Goal: Task Accomplishment & Management: Manage account settings

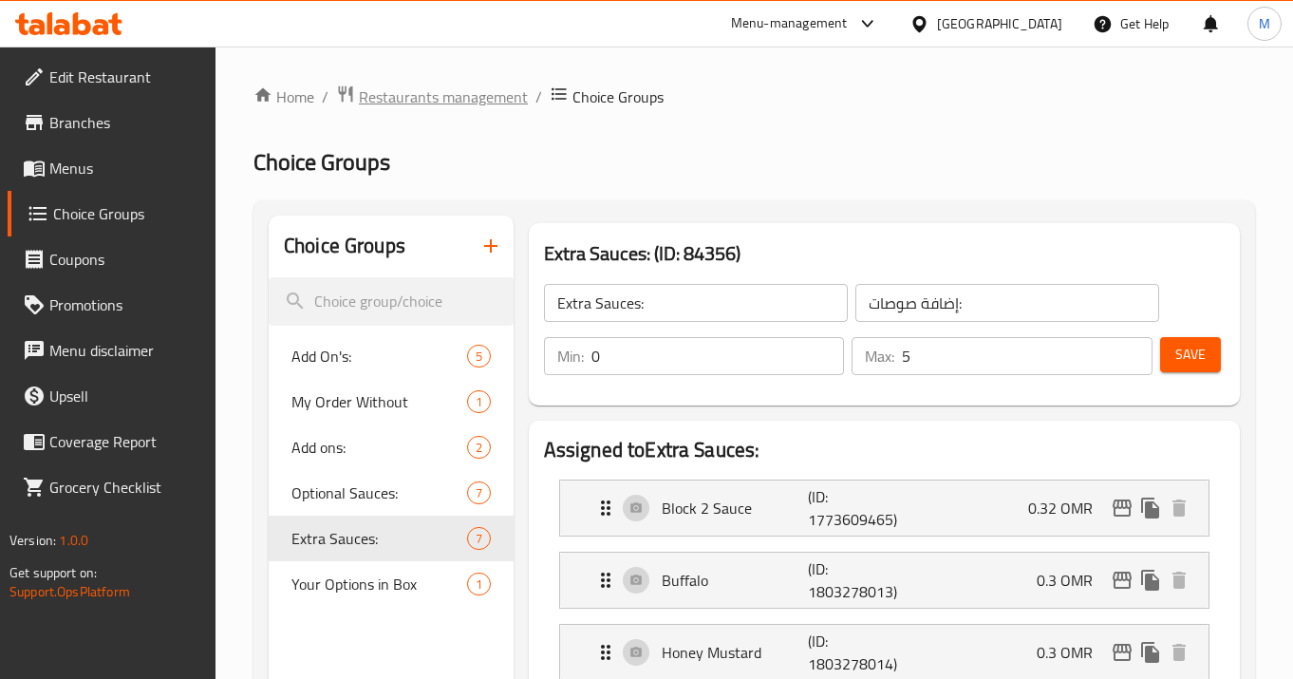
click at [451, 91] on span "Restaurants management" at bounding box center [443, 96] width 169 height 23
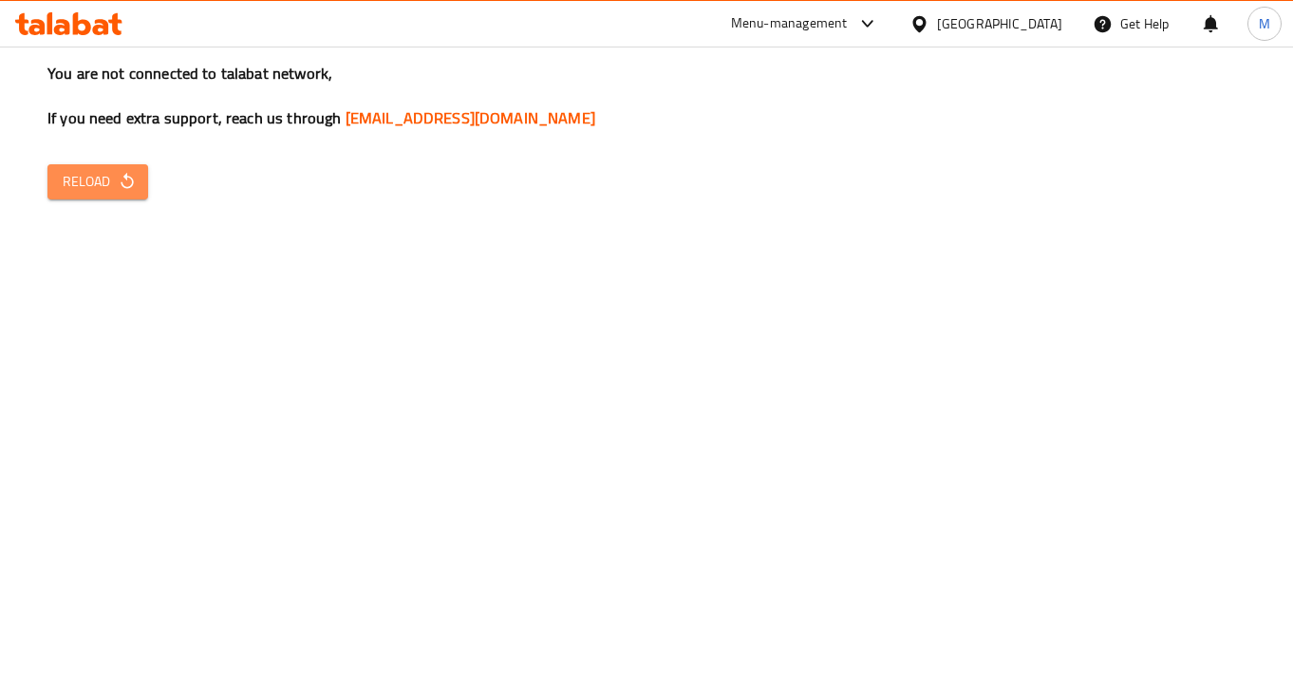
click at [109, 180] on span "Reload" at bounding box center [98, 182] width 70 height 24
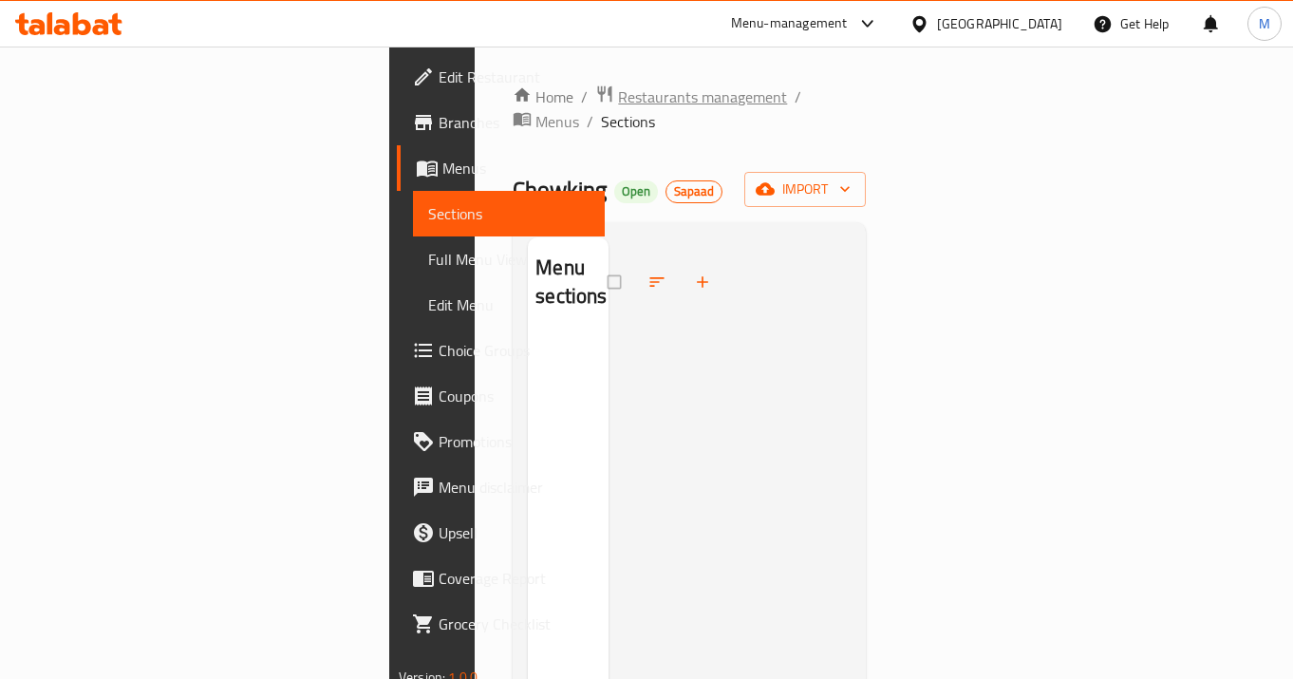
click at [618, 92] on span "Restaurants management" at bounding box center [702, 96] width 169 height 23
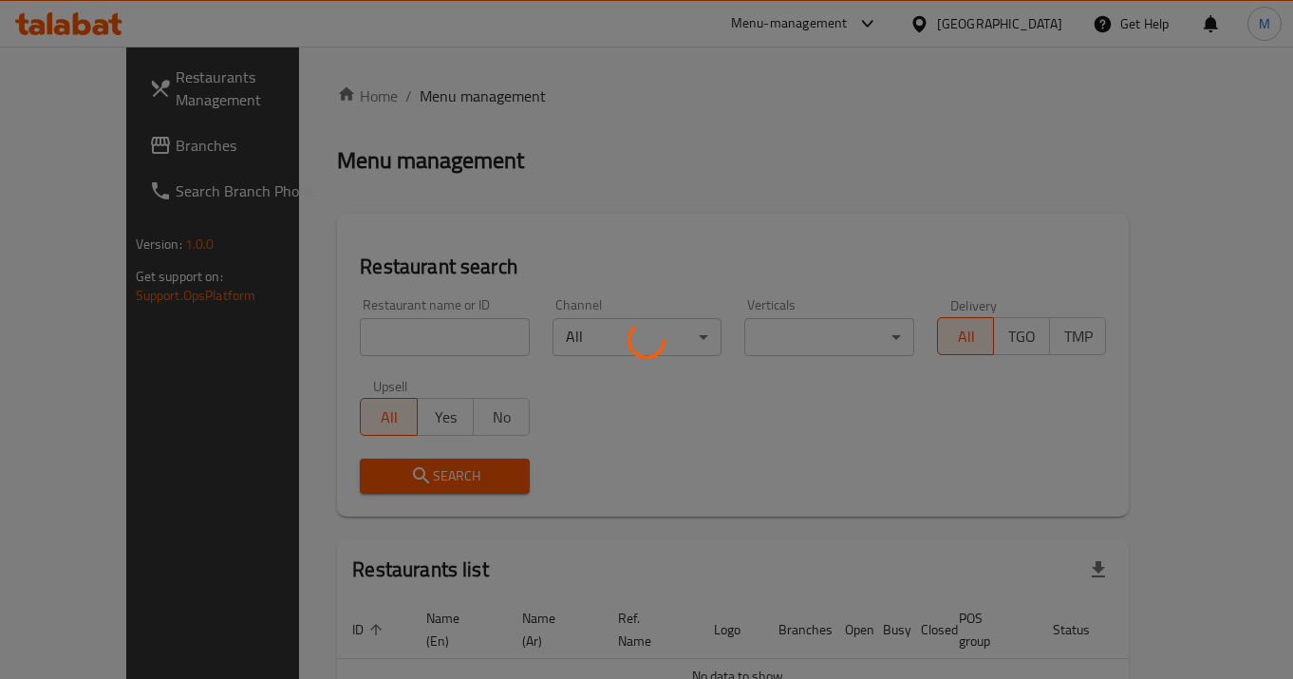
click at [379, 338] on div at bounding box center [646, 339] width 1293 height 679
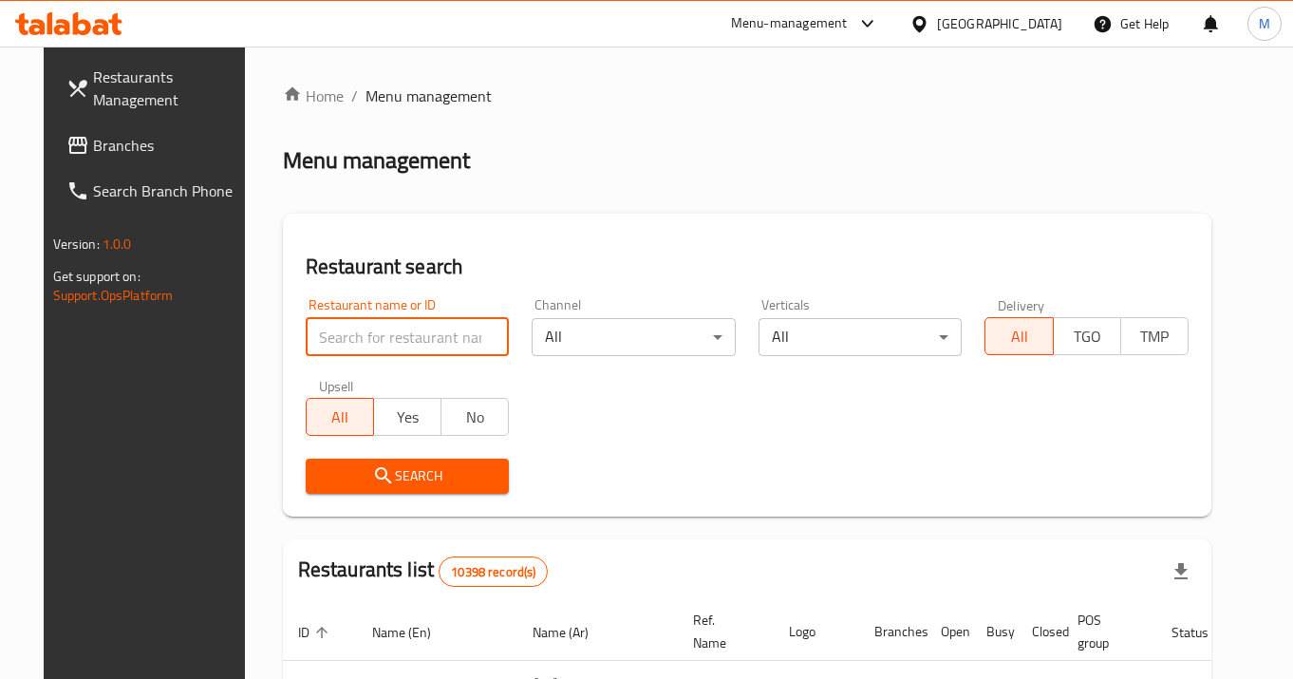
click at [380, 338] on input "search" at bounding box center [408, 337] width 204 height 38
click at [383, 325] on input "search" at bounding box center [408, 337] width 204 height 38
type input "f"
type input "m"
type input "3rd"
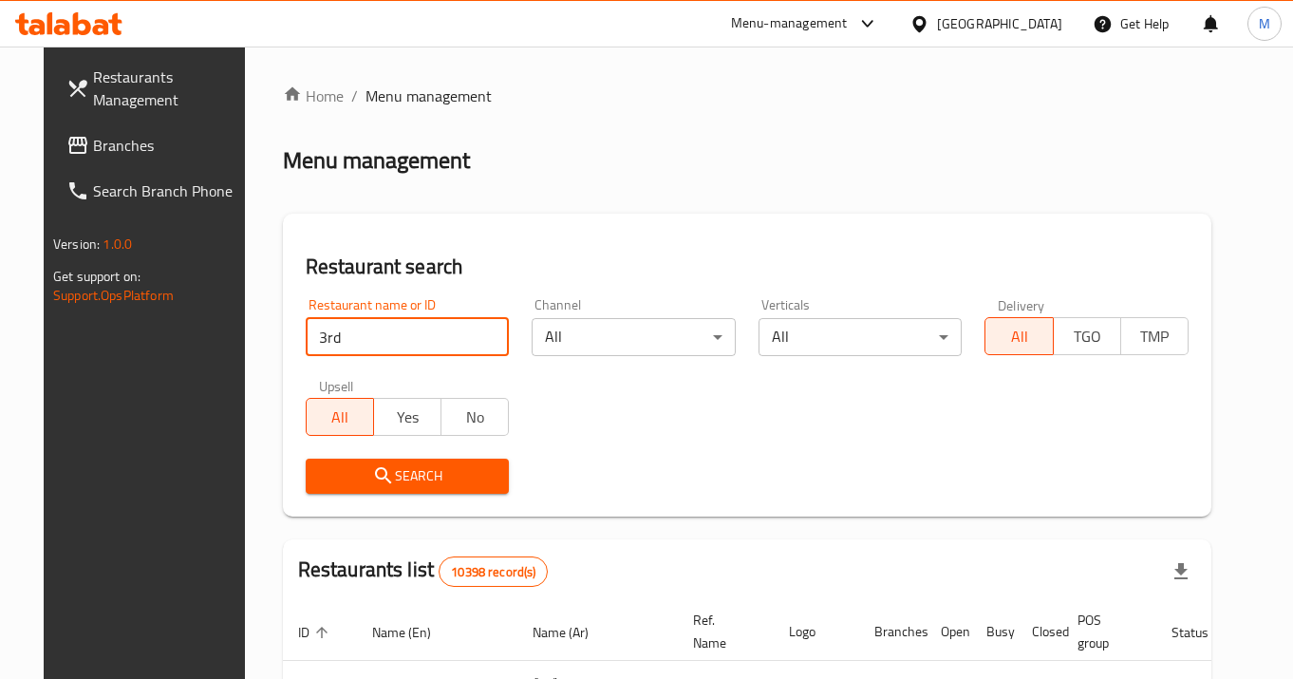
click button "Search" at bounding box center [408, 476] width 204 height 35
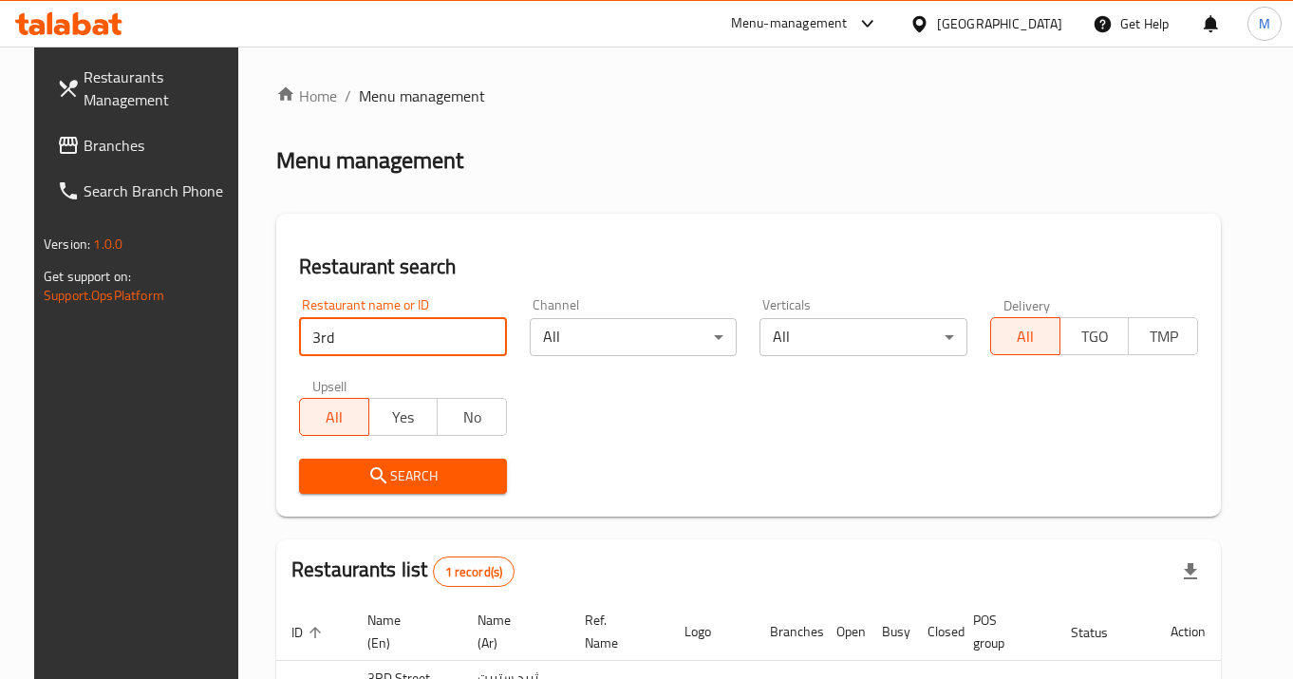
click button "Search" at bounding box center [403, 476] width 208 height 35
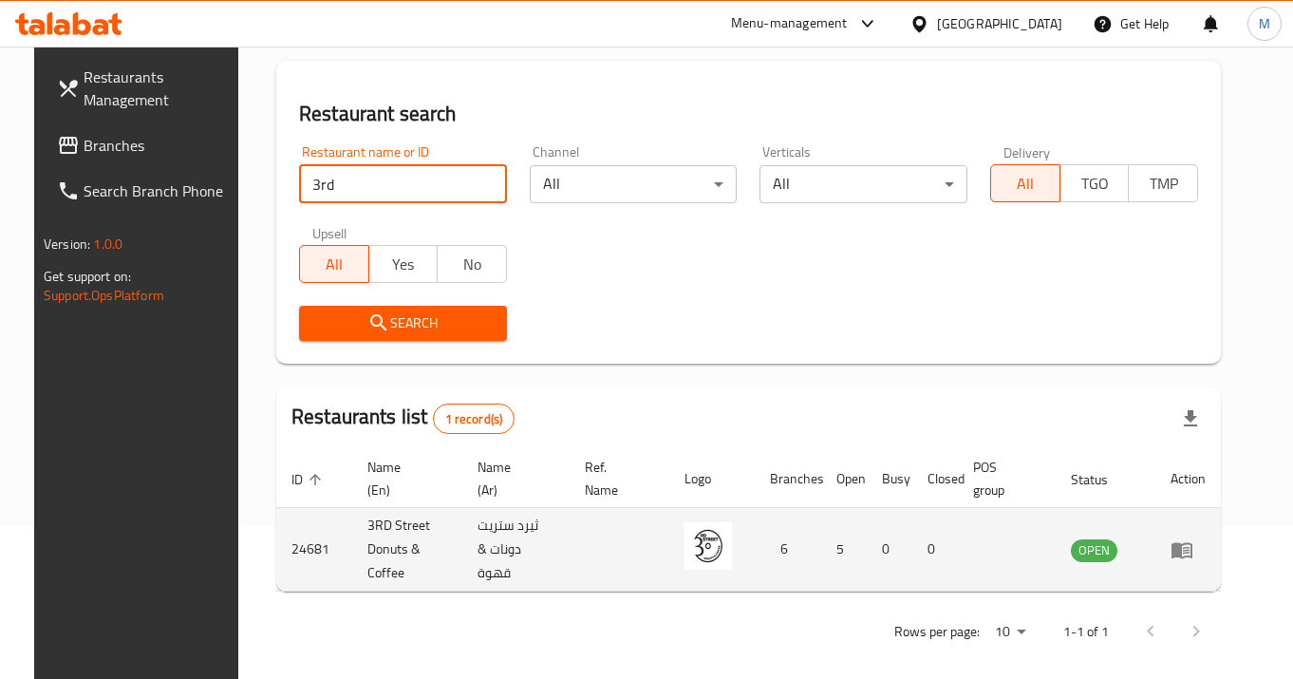
click at [1193, 551] on icon "enhanced table" at bounding box center [1182, 549] width 23 height 23
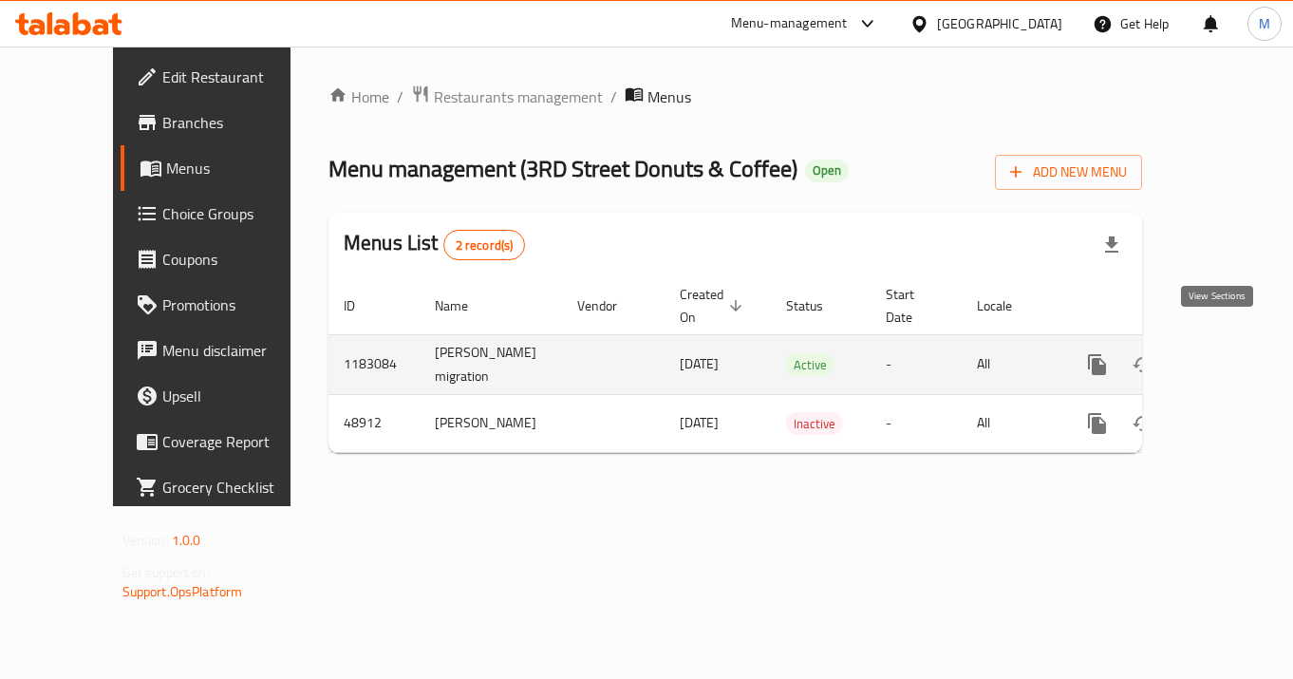
click at [1223, 353] on icon "enhanced table" at bounding box center [1234, 364] width 23 height 23
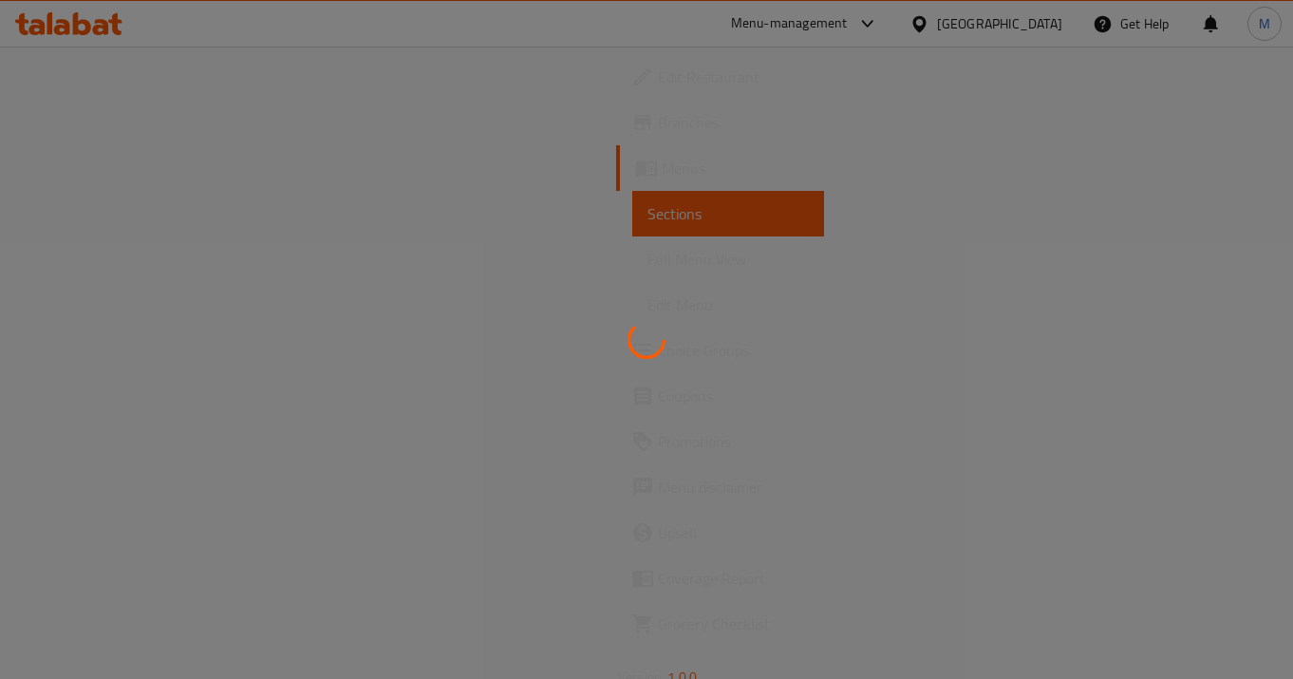
click at [141, 343] on div at bounding box center [646, 339] width 1293 height 679
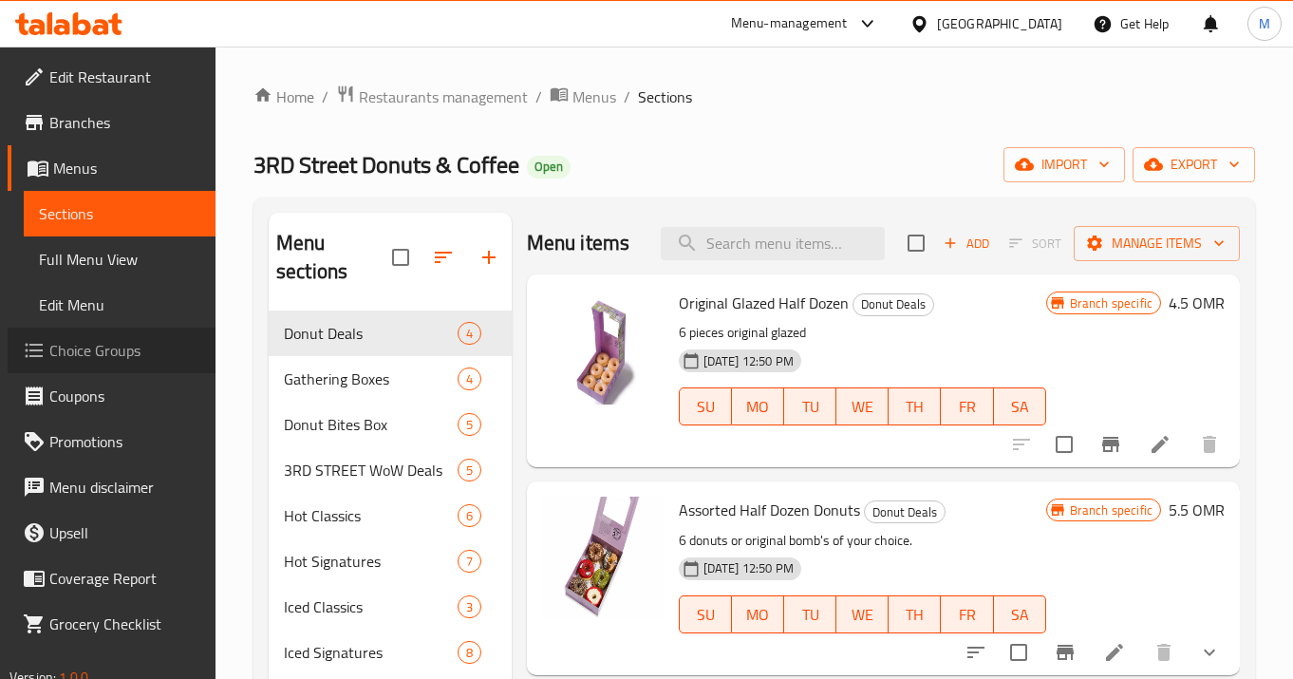
click at [128, 353] on span "Choice Groups" at bounding box center [124, 350] width 151 height 23
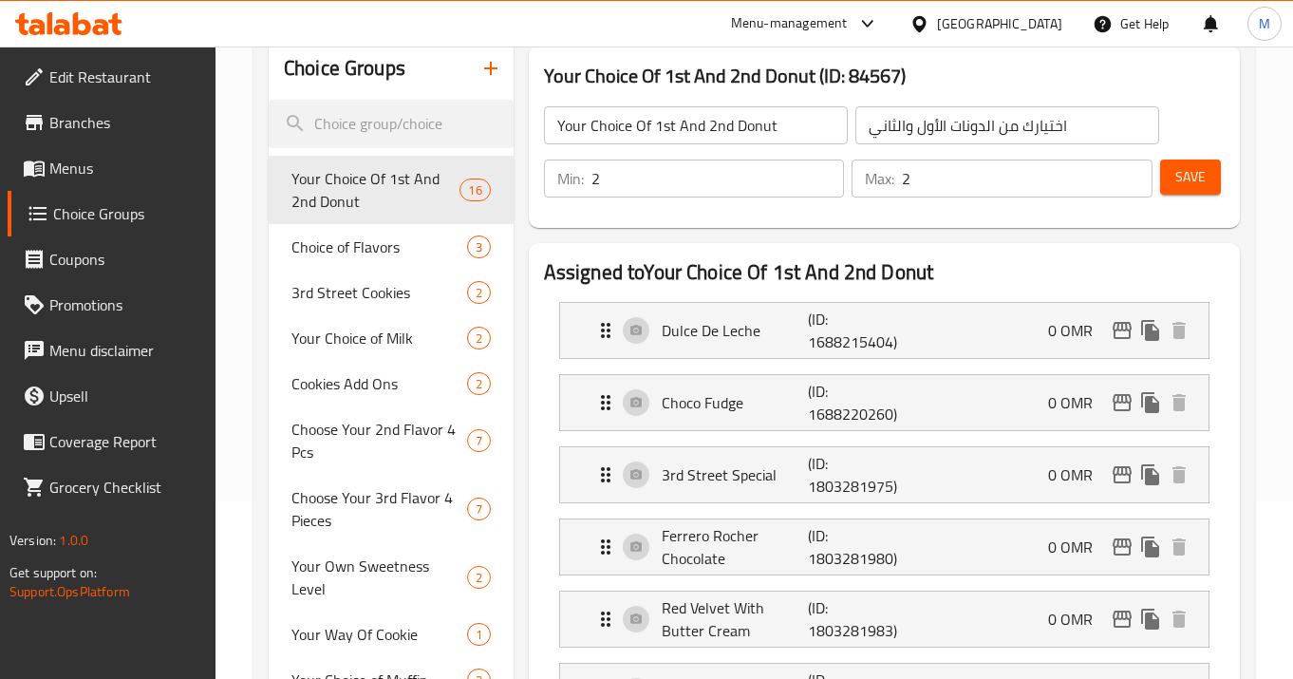
scroll to position [256, 0]
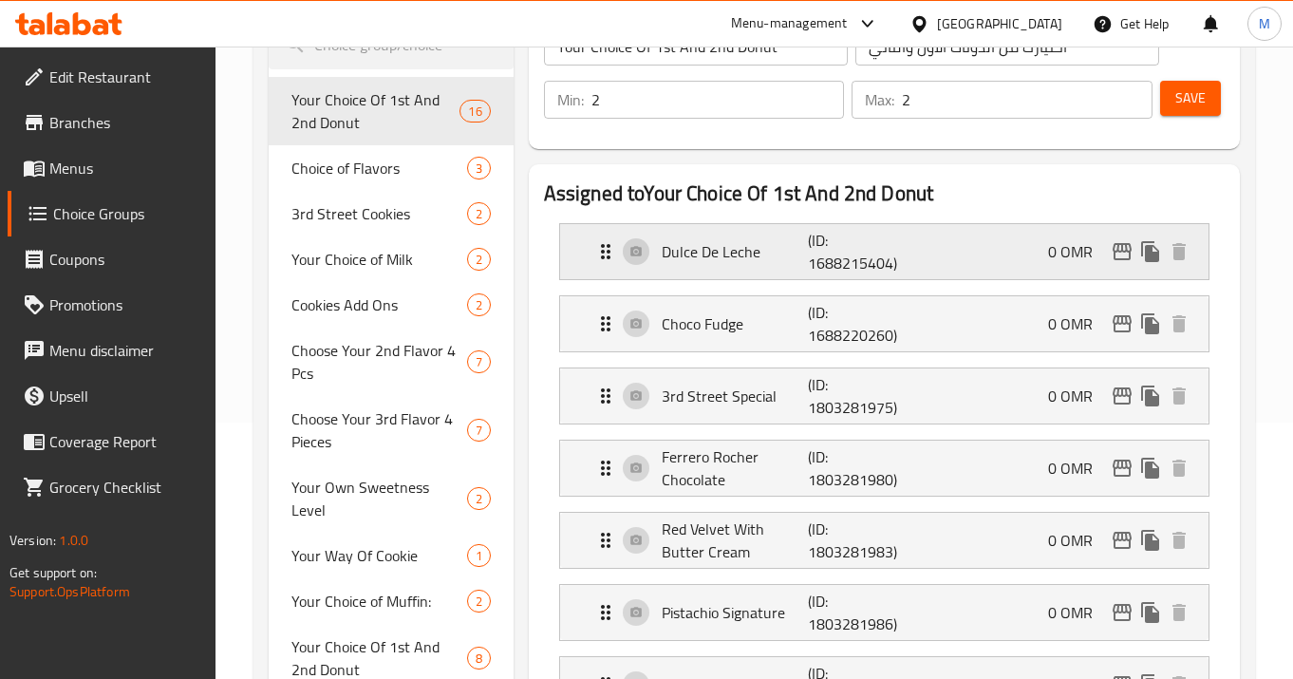
click at [1066, 257] on p "0 OMR" at bounding box center [1078, 251] width 60 height 23
click at [1060, 243] on p "0 OMR" at bounding box center [1078, 251] width 60 height 23
click at [599, 245] on icon "Expand" at bounding box center [605, 251] width 23 height 23
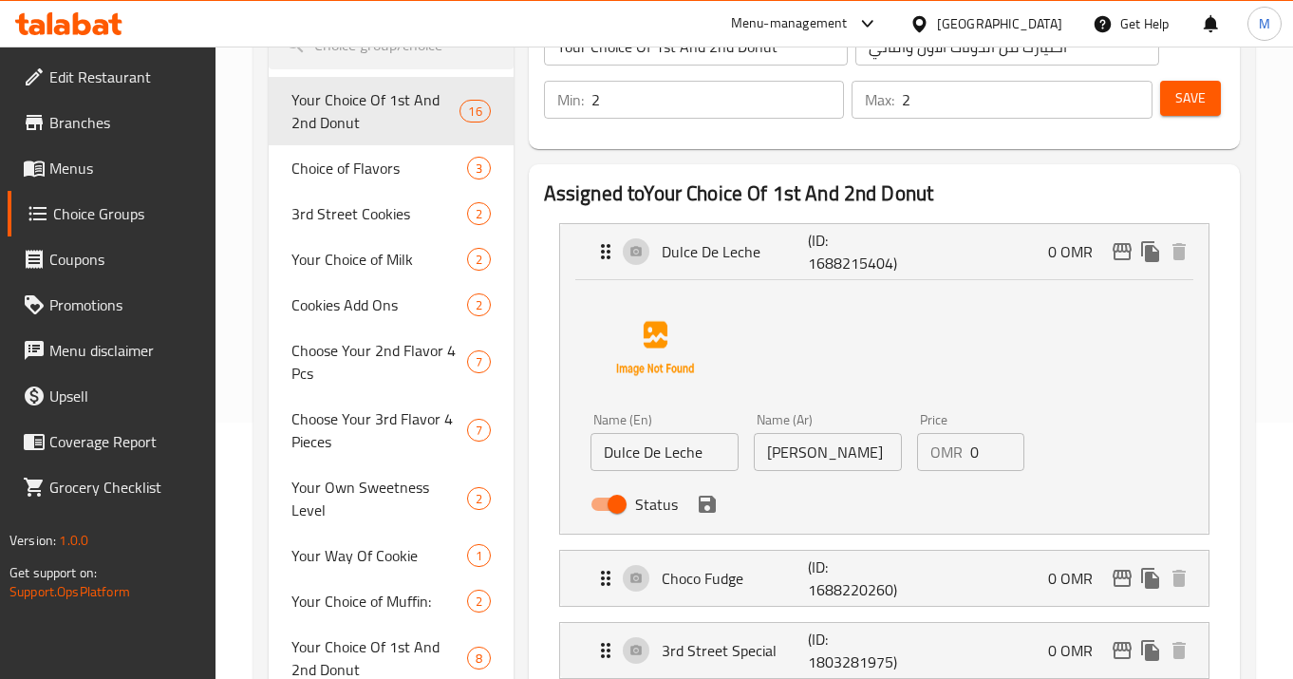
click at [988, 455] on input "0" at bounding box center [997, 452] width 54 height 38
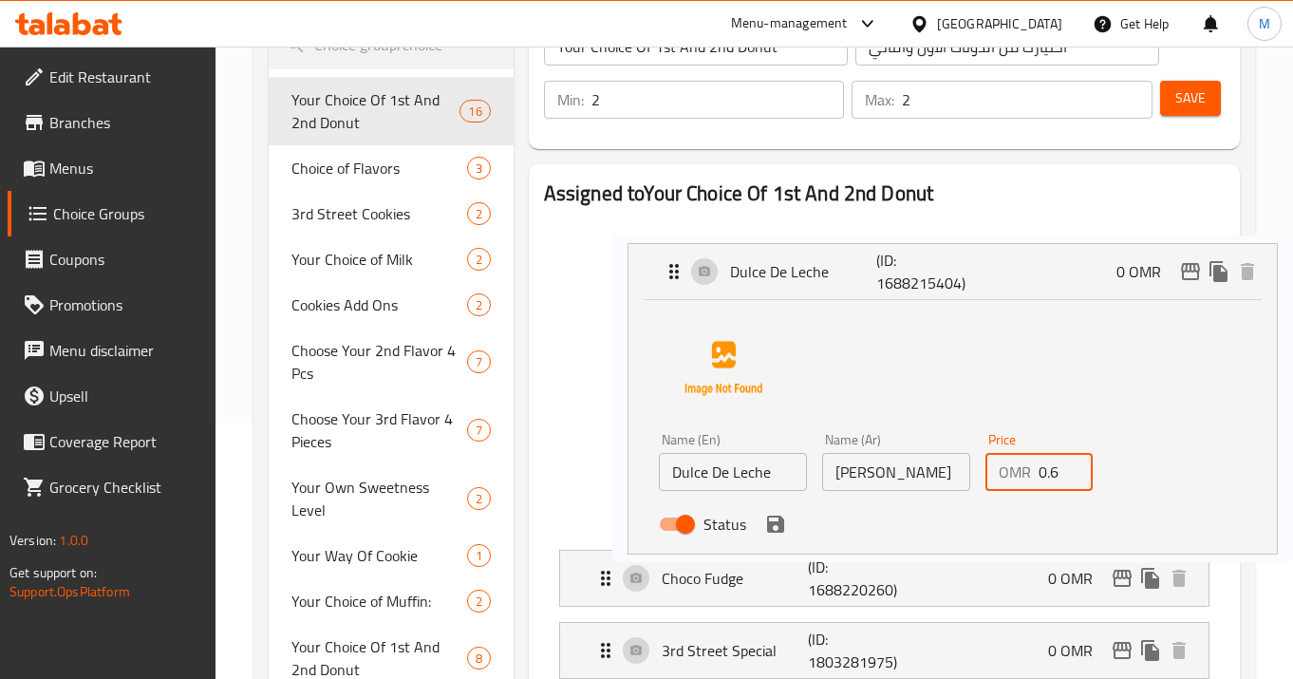
scroll to position [257, 0]
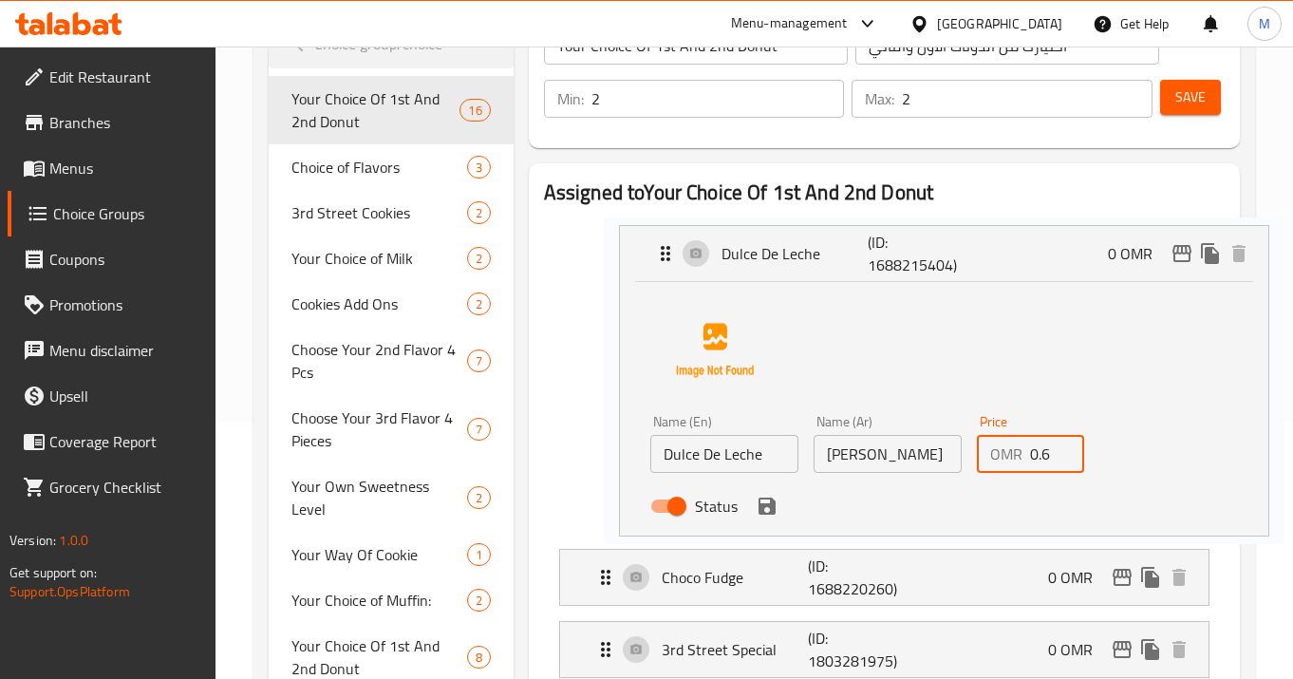
drag, startPoint x: 700, startPoint y: 520, endPoint x: 776, endPoint y: 528, distance: 76.3
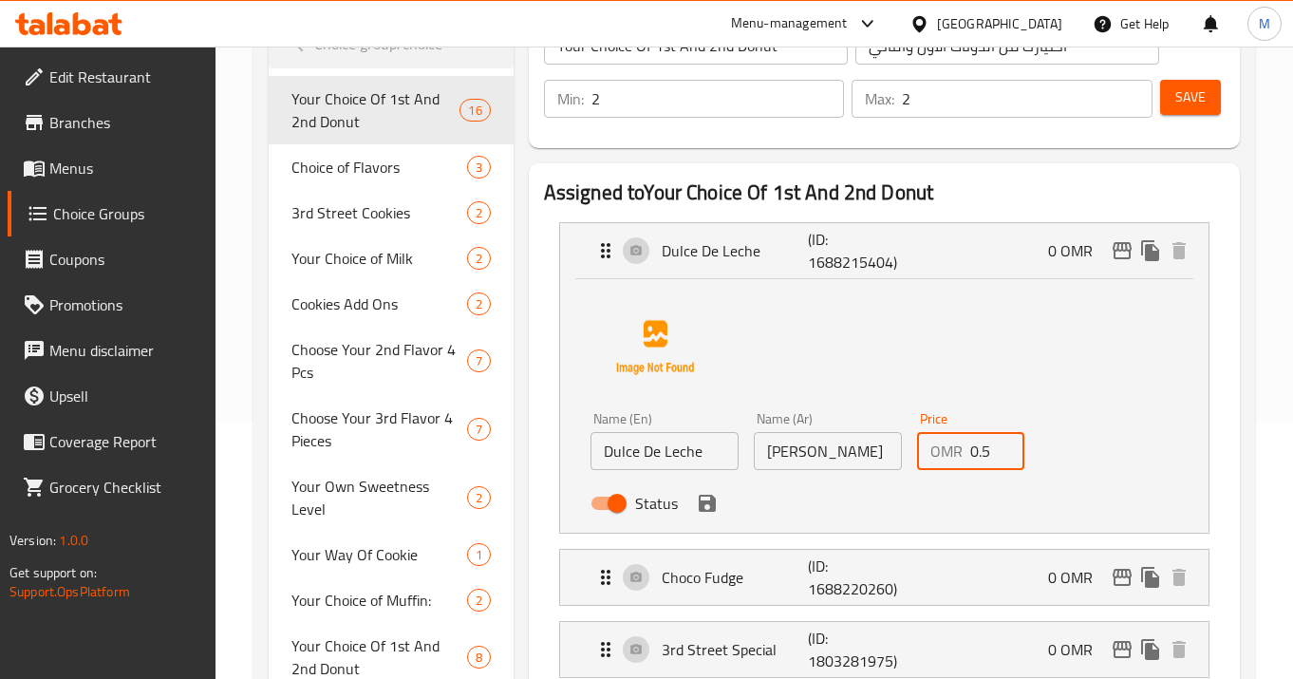
click at [709, 505] on icon "save" at bounding box center [707, 503] width 17 height 17
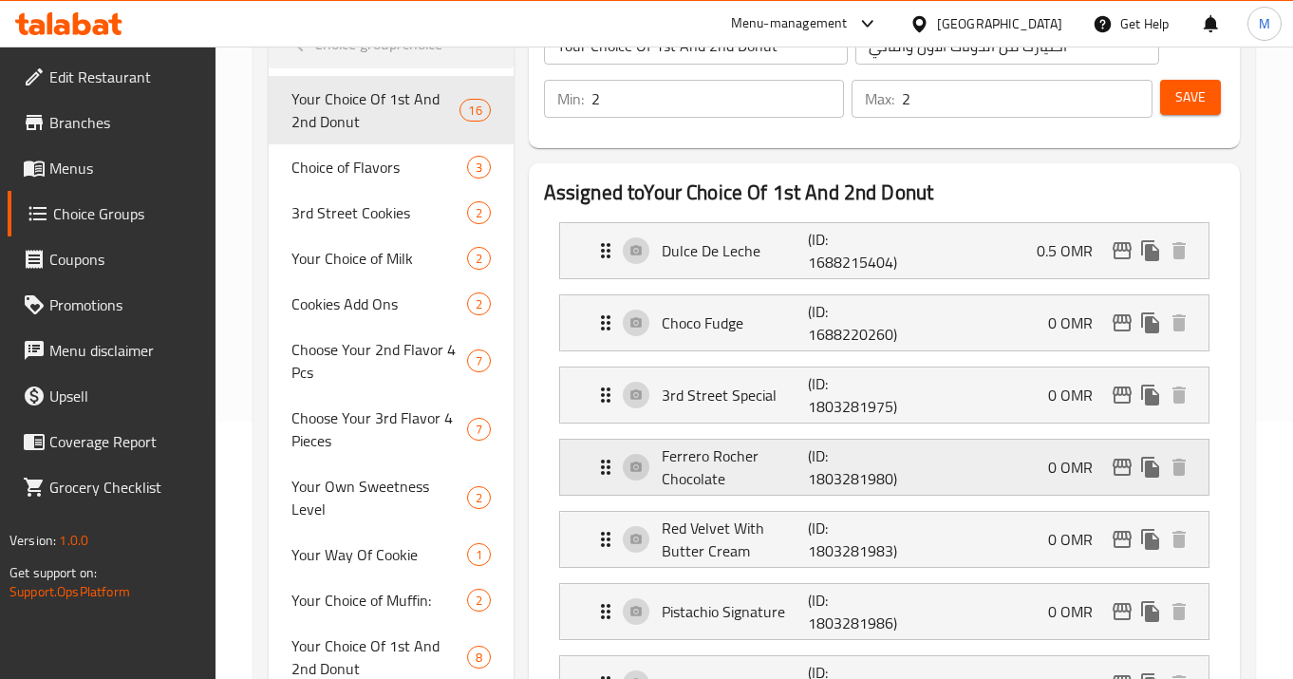
type input "0.5"
click at [1005, 318] on div "Choco Fudge (ID: 1688220260) 0 OMR" at bounding box center [889, 322] width 591 height 55
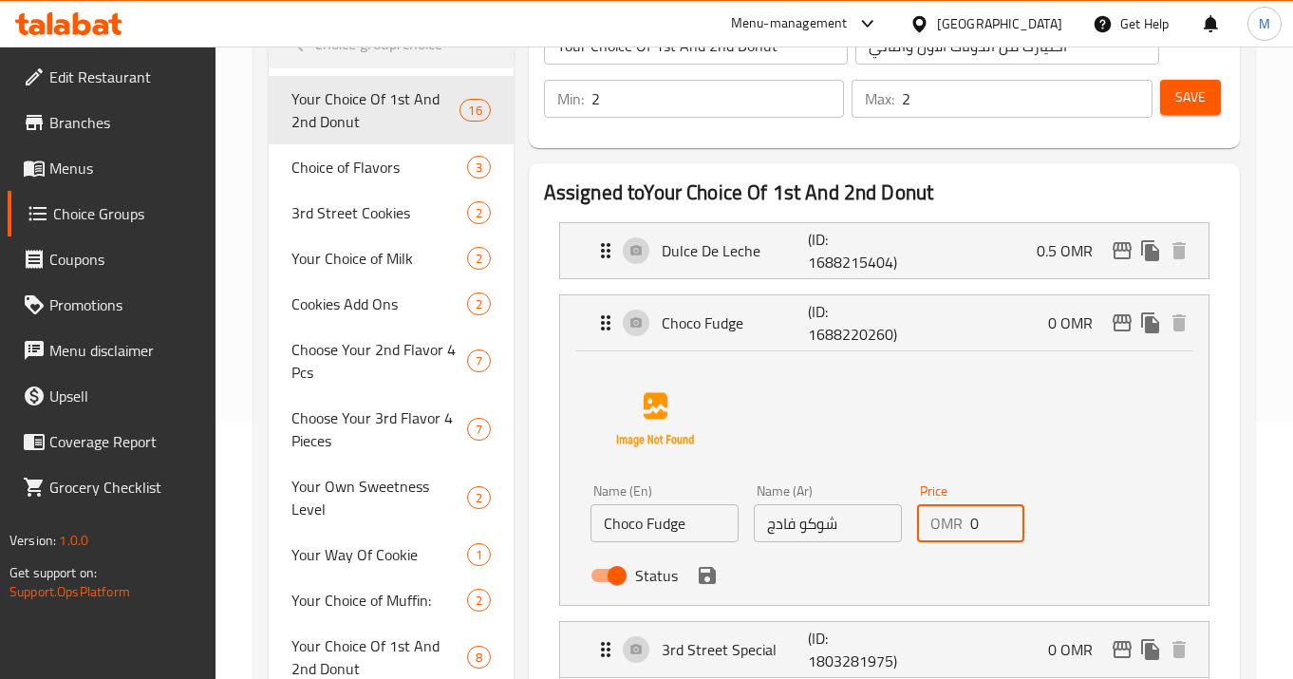
click at [973, 533] on input "0" at bounding box center [997, 523] width 54 height 38
type input "0"
click at [1051, 250] on p "0.5 OMR" at bounding box center [1072, 250] width 71 height 23
click at [696, 576] on icon "save" at bounding box center [707, 575] width 23 height 23
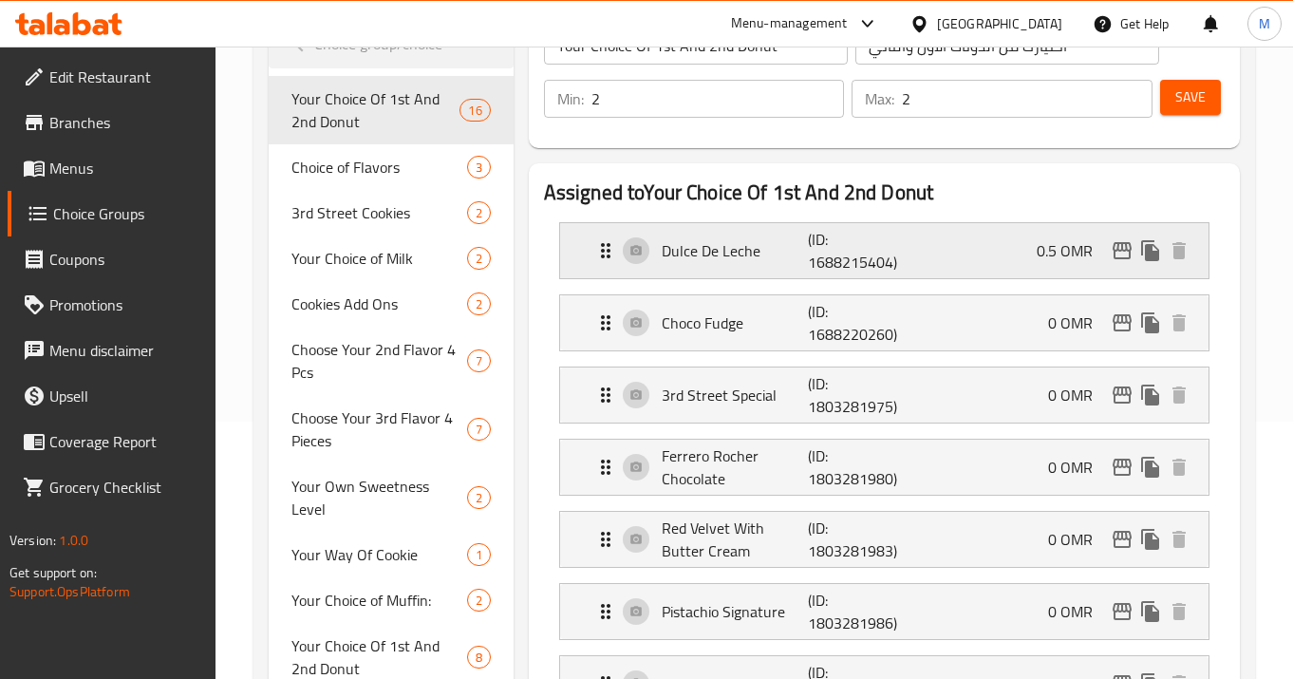
click at [1072, 251] on p "0.5 OMR" at bounding box center [1072, 250] width 71 height 23
click at [1079, 243] on p "0.5 OMR" at bounding box center [1072, 250] width 71 height 23
click at [841, 249] on p "(ID: 1688215404)" at bounding box center [857, 251] width 98 height 46
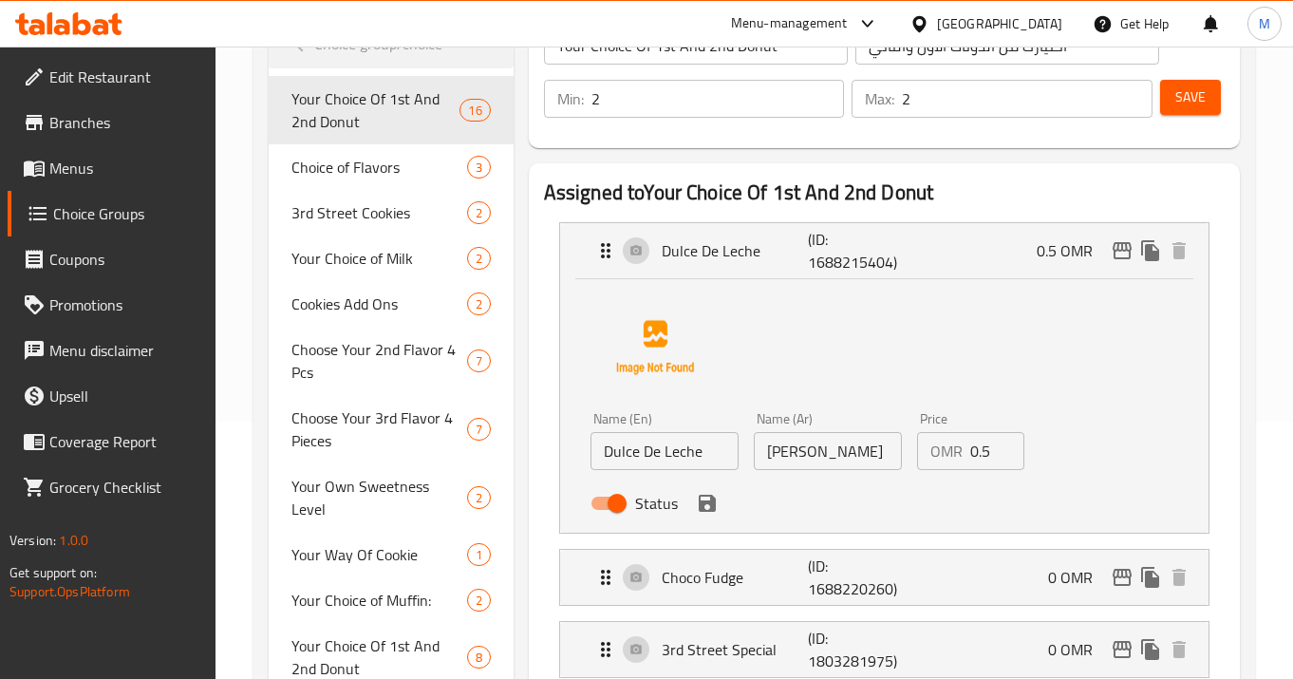
click at [990, 452] on input "0.5" at bounding box center [997, 451] width 54 height 38
click at [714, 507] on icon "save" at bounding box center [707, 503] width 17 height 17
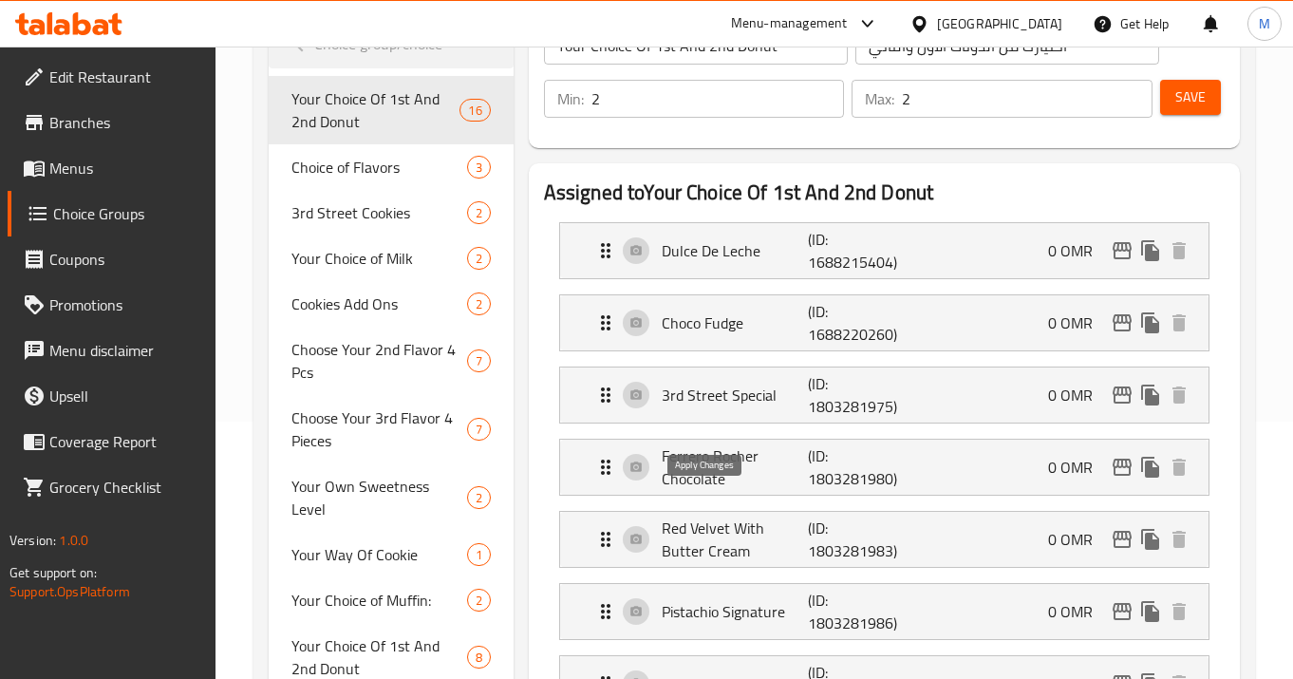
type input "0"
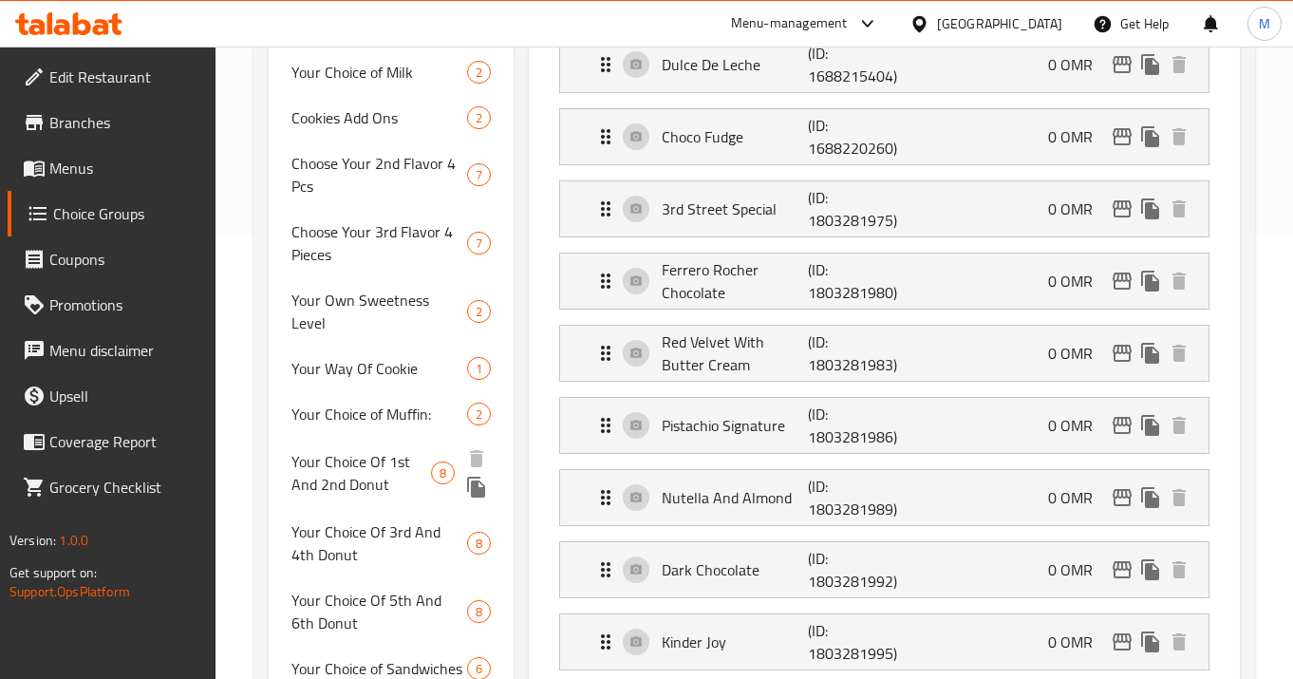
drag, startPoint x: 347, startPoint y: 472, endPoint x: 515, endPoint y: 57, distance: 447.6
click at [347, 472] on span "Your Choice Of 1st And 2nd Donut" at bounding box center [361, 473] width 140 height 46
type input "اختيارك من دونات أولى وثانية"
